Goal: Information Seeking & Learning: Learn about a topic

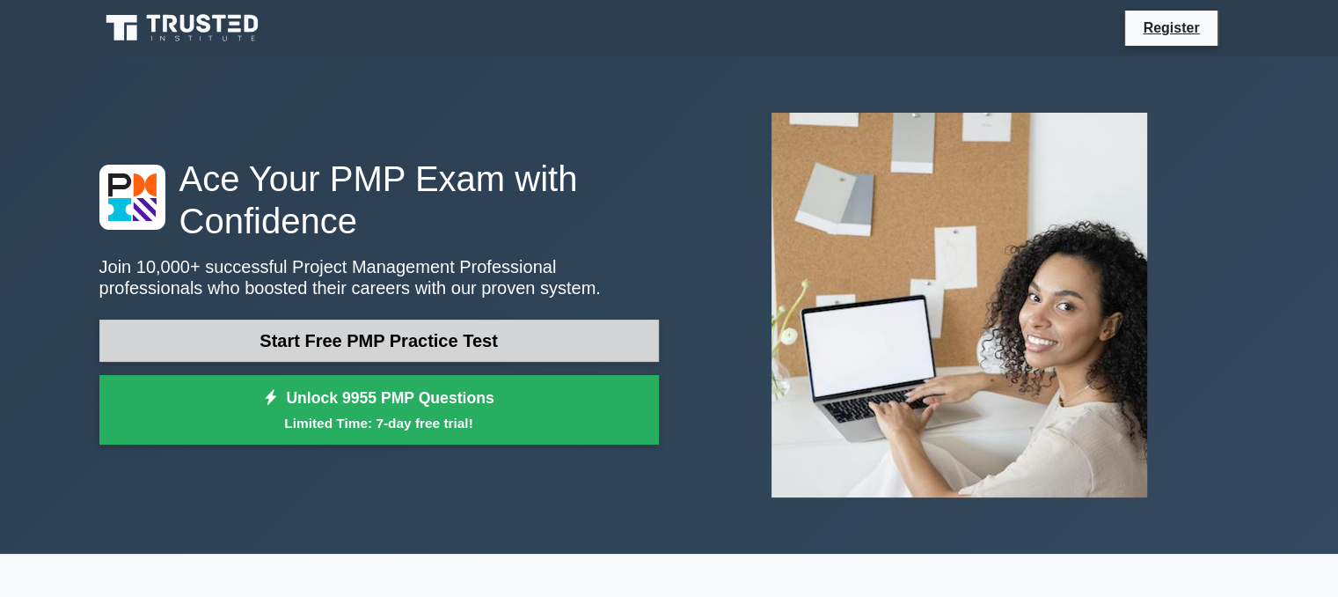
click at [517, 341] on link "Start Free PMP Practice Test" at bounding box center [379, 340] width 560 height 42
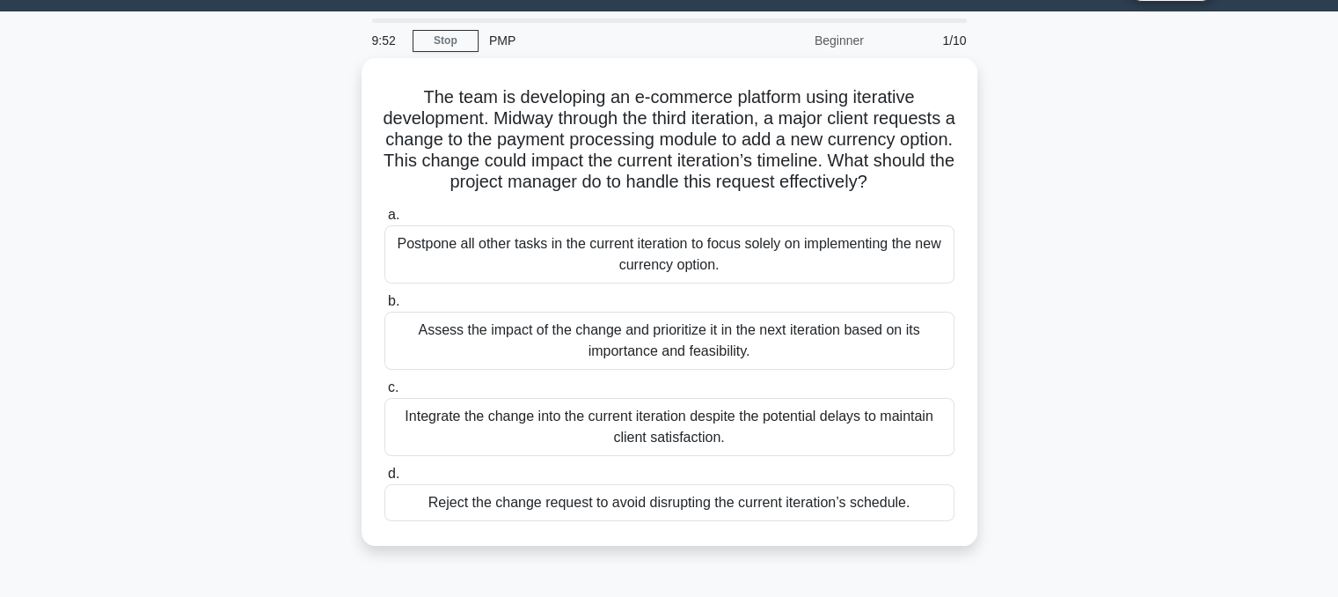
scroll to position [43, 0]
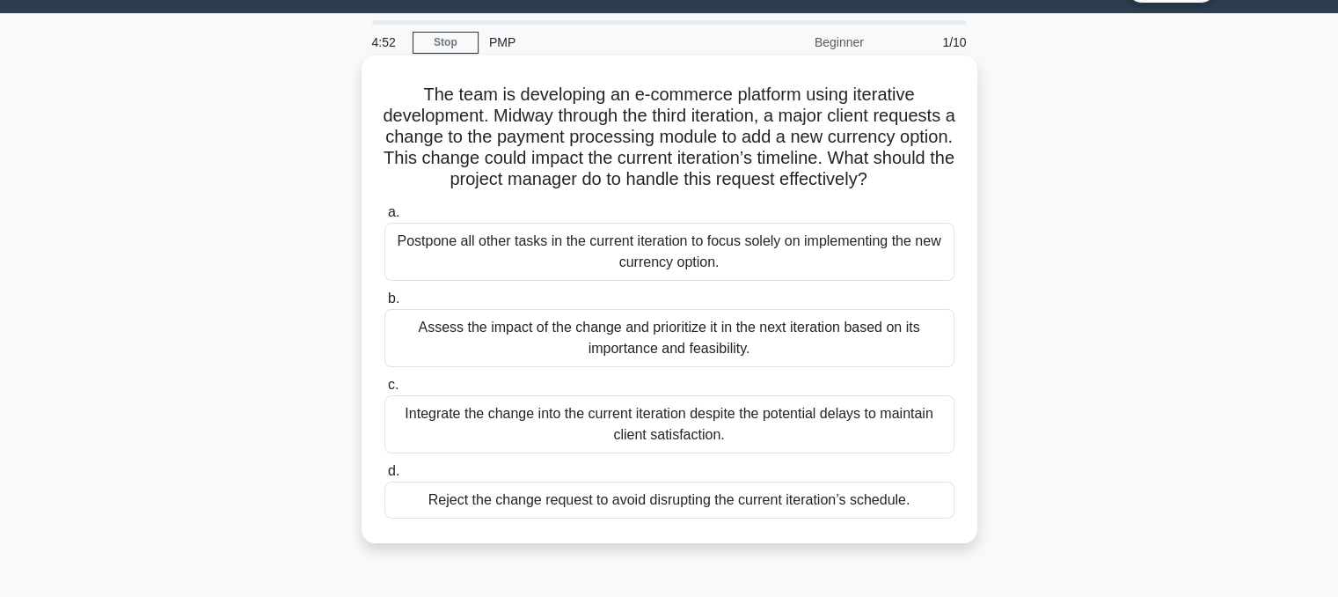
click at [509, 280] on div "Postpone all other tasks in the current iteration to focus solely on implementi…" at bounding box center [669, 252] width 570 height 58
click at [384, 218] on input "a. Postpone all other tasks in the current iteration to focus solely on impleme…" at bounding box center [384, 212] width 0 height 11
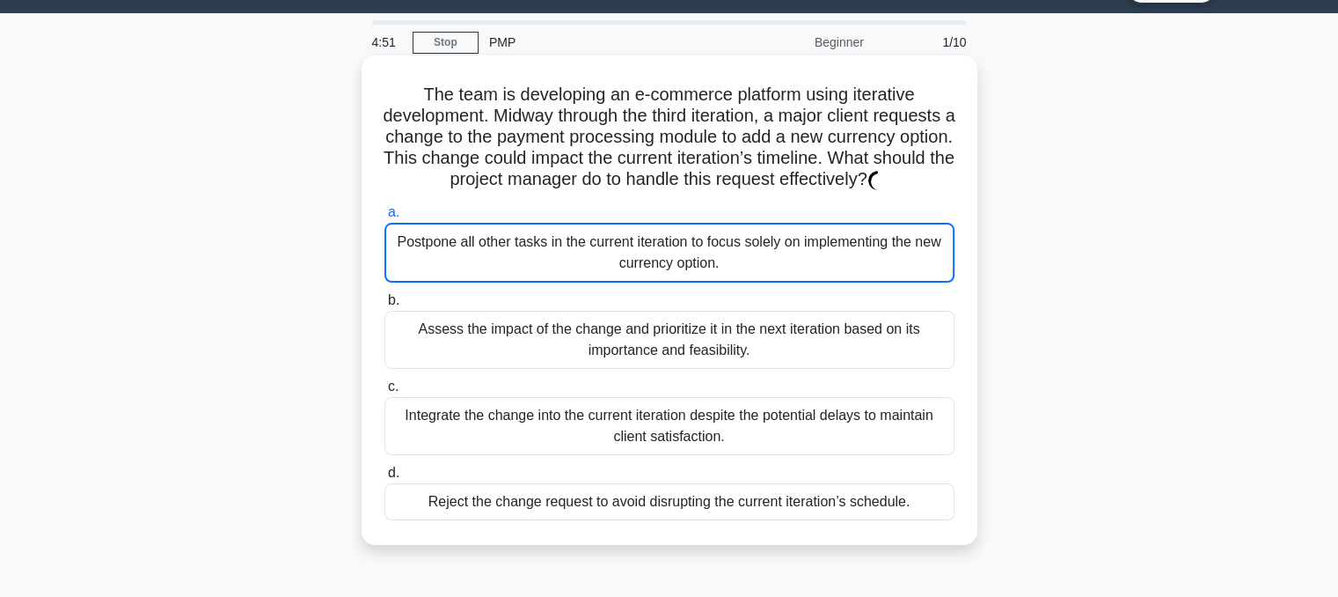
scroll to position [0, 0]
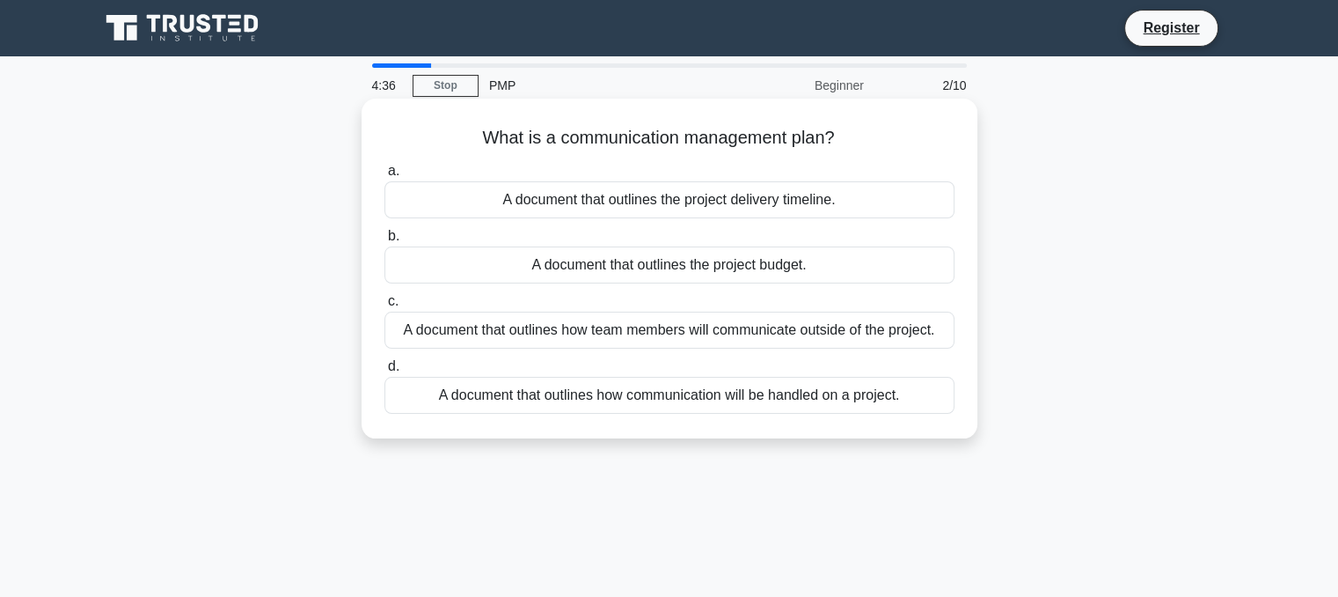
click at [530, 334] on div "A document that outlines how team members will communicate outside of the proje…" at bounding box center [669, 329] width 570 height 37
click at [384, 307] on input "c. A document that outlines how team members will communicate outside of the pr…" at bounding box center [384, 301] width 0 height 11
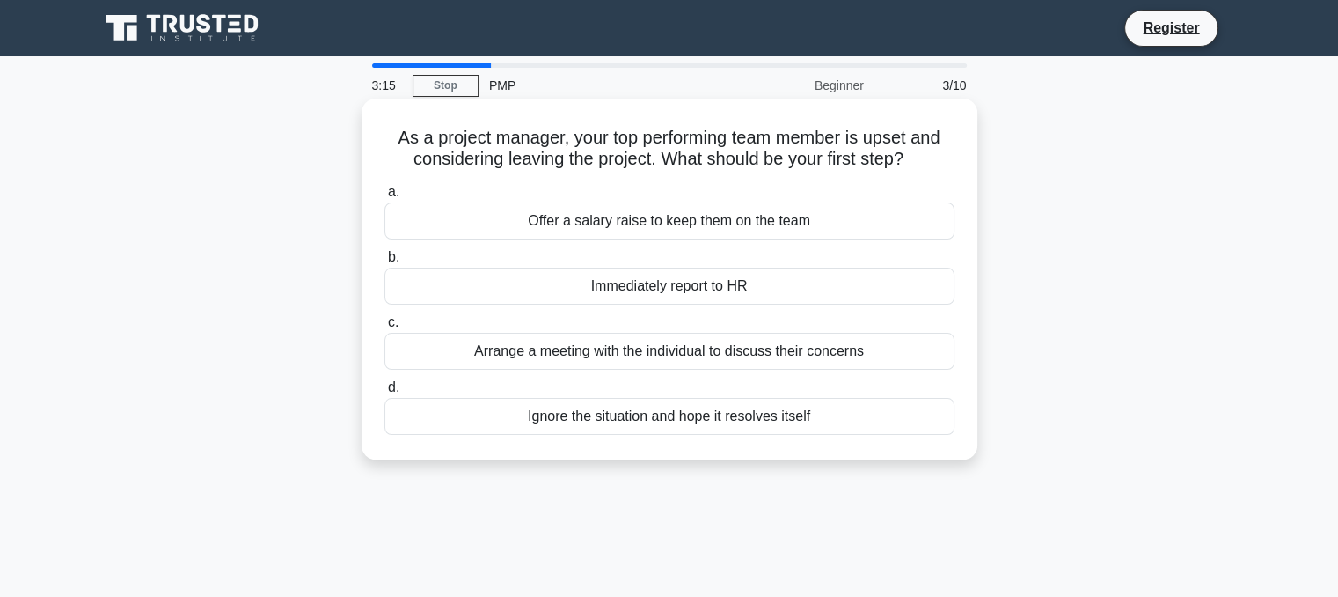
click at [686, 361] on div "Arrange a meeting with the individual to discuss their concerns" at bounding box center [669, 351] width 570 height 37
click at [384, 328] on input "c. Arrange a meeting with the individual to discuss their concerns" at bounding box center [384, 322] width 0 height 11
